Goal: Transaction & Acquisition: Purchase product/service

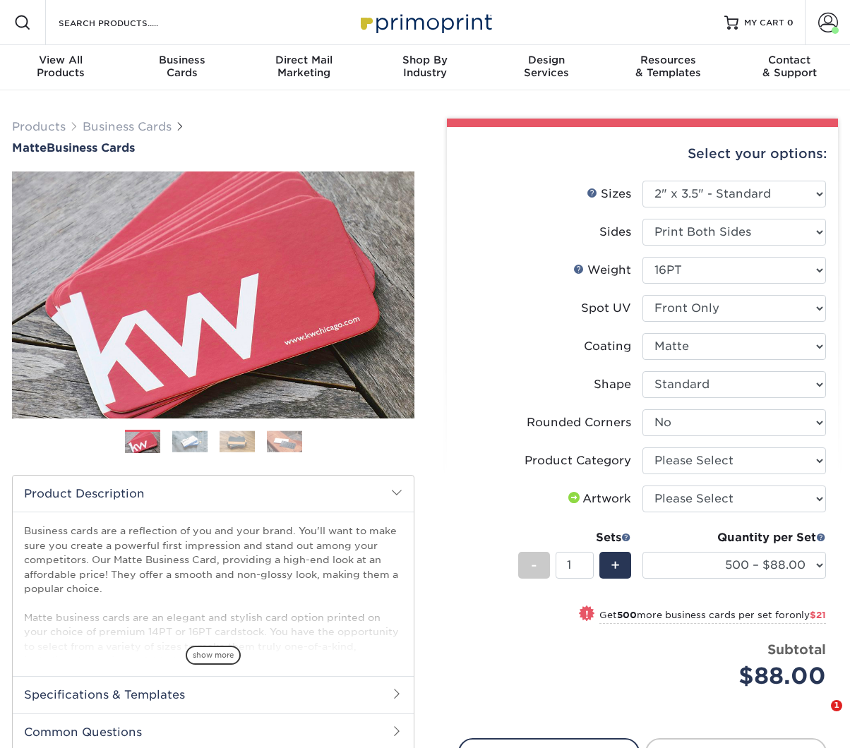
select select "2.00x3.50"
select select "0"
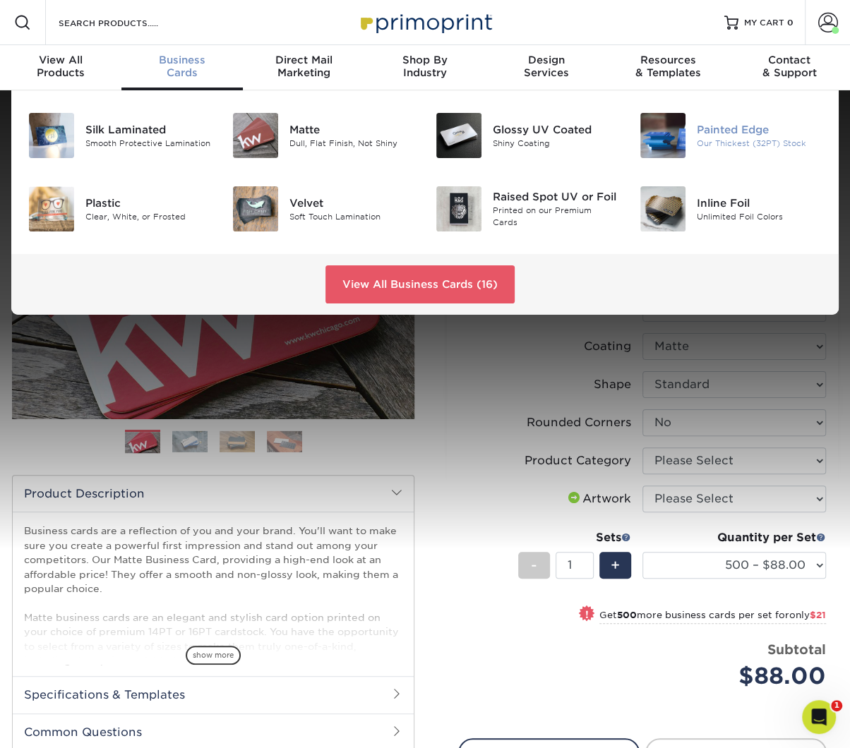
click at [716, 128] on div "Painted Edge" at bounding box center [759, 130] width 125 height 16
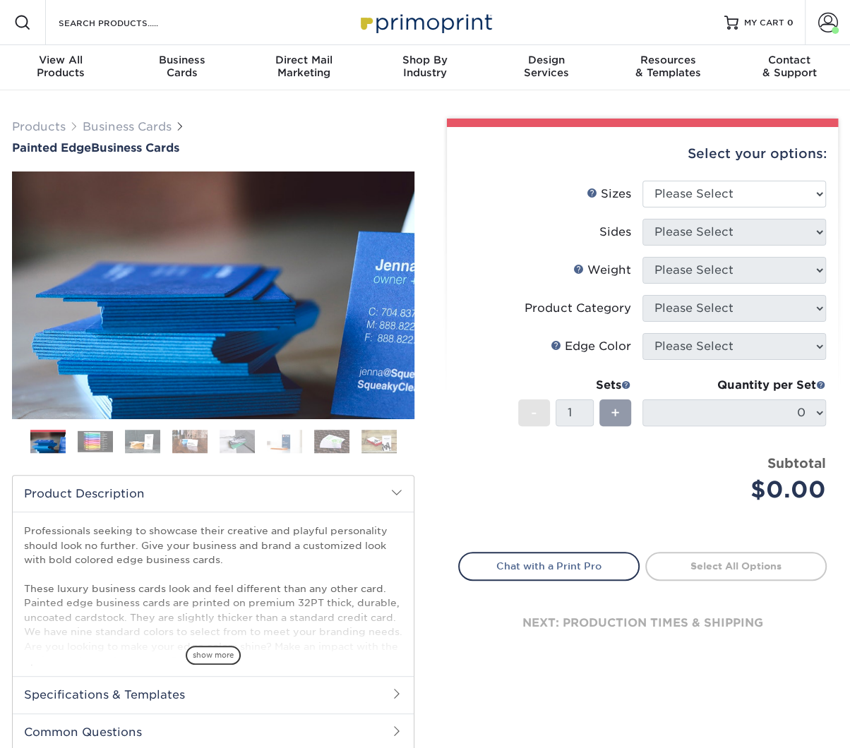
click at [100, 444] on img at bounding box center [95, 441] width 35 height 22
